Goal: Information Seeking & Learning: Learn about a topic

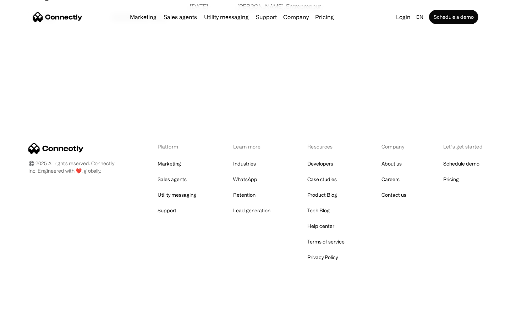
scroll to position [1362, 0]
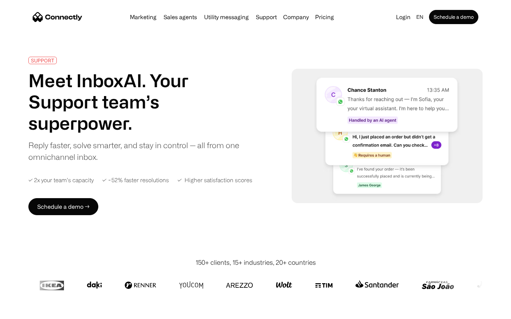
scroll to position [2783, 0]
